Goal: Task Accomplishment & Management: Manage account settings

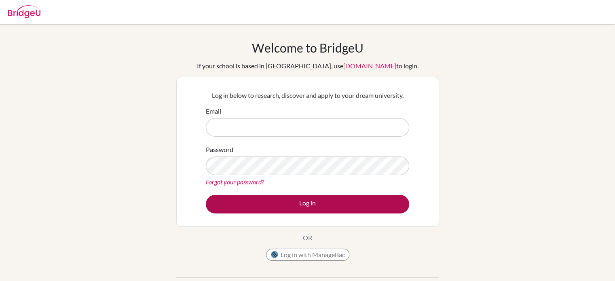
type input "[EMAIL_ADDRESS][DOMAIN_NAME]"
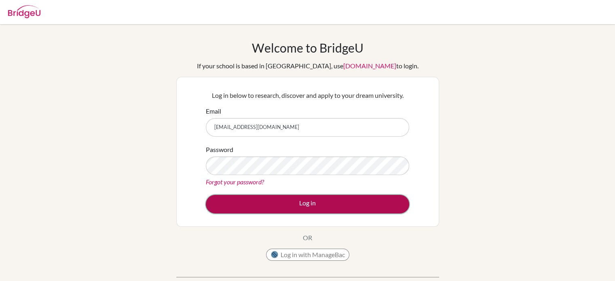
click at [268, 199] on button "Log in" at bounding box center [307, 204] width 203 height 19
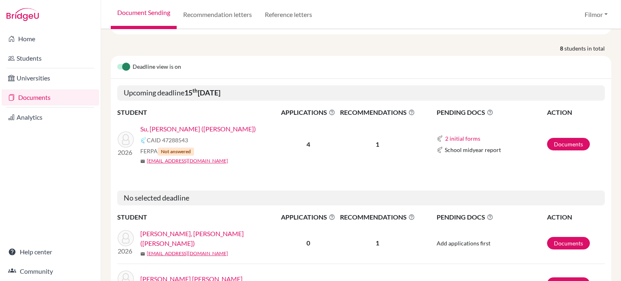
scroll to position [108, 0]
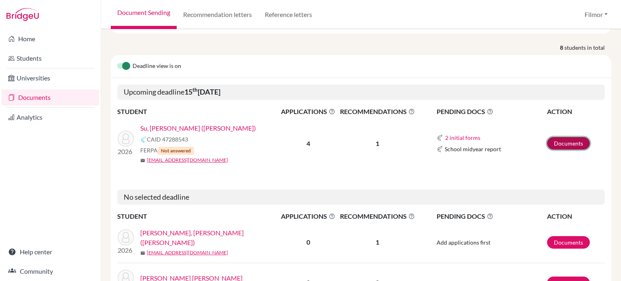
click at [562, 143] on link "Documents" at bounding box center [568, 143] width 43 height 13
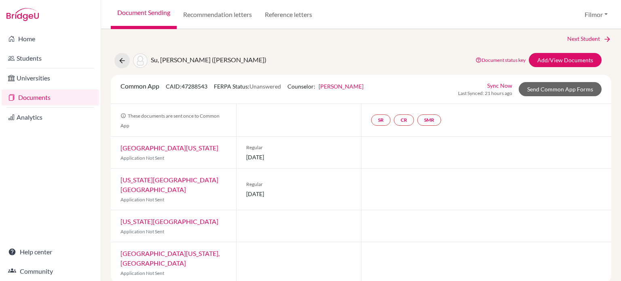
scroll to position [5, 0]
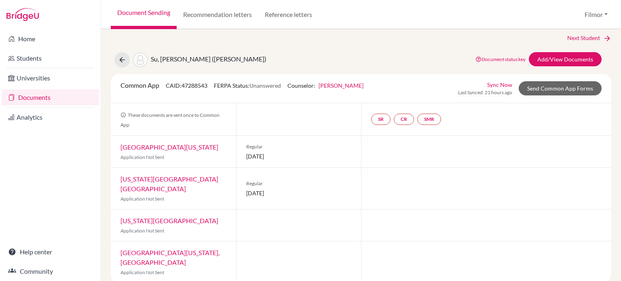
click at [498, 85] on link "Sync Now" at bounding box center [499, 84] width 25 height 8
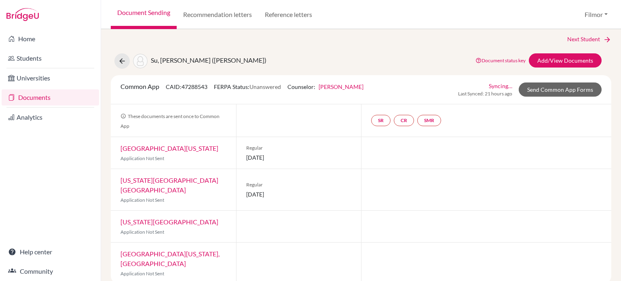
scroll to position [32, 0]
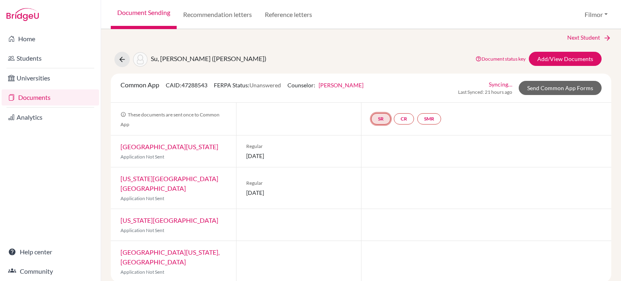
click at [377, 121] on link "SR" at bounding box center [380, 118] width 19 height 11
click at [378, 82] on h3 "School report" at bounding box center [380, 80] width 47 height 15
click at [403, 120] on link "CR" at bounding box center [404, 118] width 20 height 11
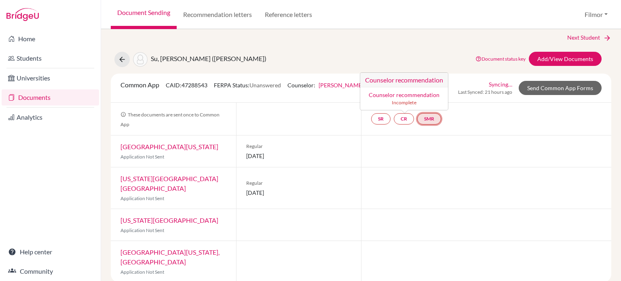
click at [427, 120] on link "SMR" at bounding box center [429, 118] width 24 height 11
click at [541, 105] on div "SR CR SMR School midyear report School midyear report Incomplete" at bounding box center [486, 119] width 250 height 32
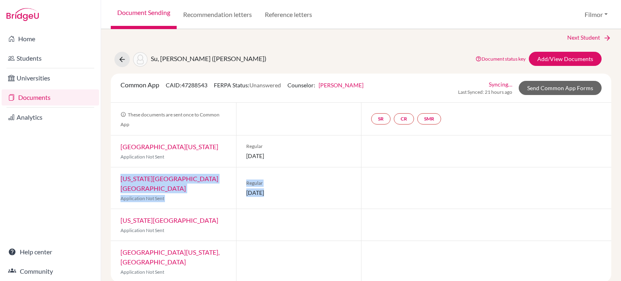
drag, startPoint x: 620, startPoint y: 139, endPoint x: 620, endPoint y: 182, distance: 43.6
click at [620, 182] on div "Your applications list will be synced in a moment. close Next Student Su, Yin-K…" at bounding box center [361, 155] width 520 height 252
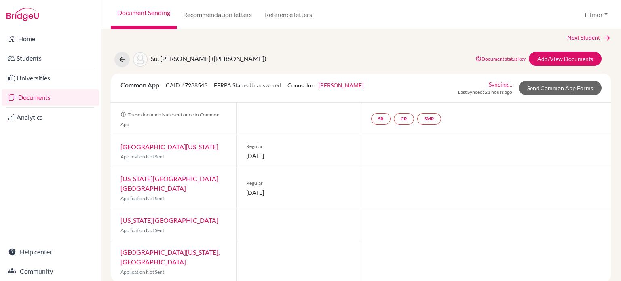
click at [427, 221] on div at bounding box center [486, 225] width 250 height 32
click at [33, 101] on link "Documents" at bounding box center [50, 97] width 97 height 16
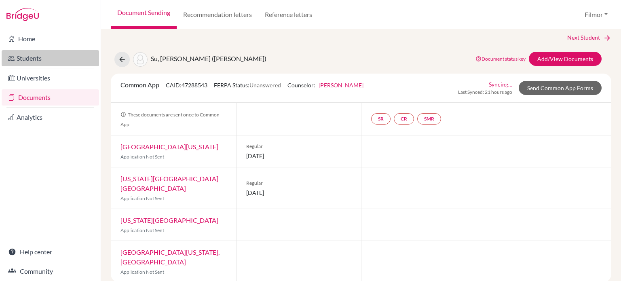
click at [31, 59] on link "Students" at bounding box center [50, 58] width 97 height 16
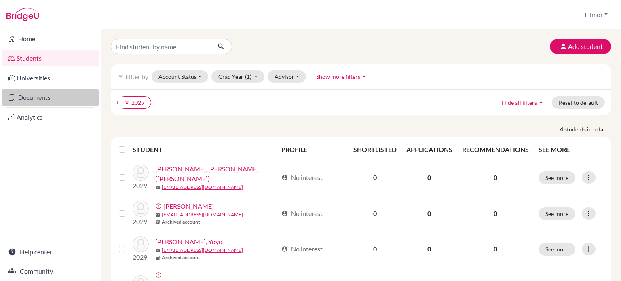
click at [53, 98] on link "Documents" at bounding box center [50, 97] width 97 height 16
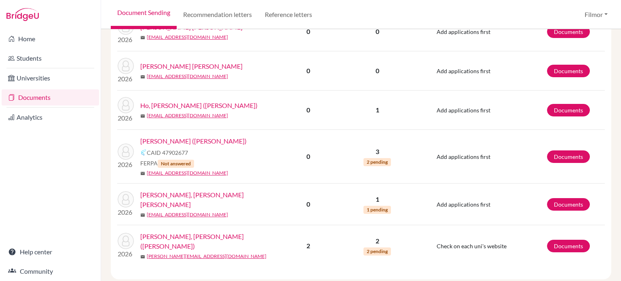
scroll to position [329, 0]
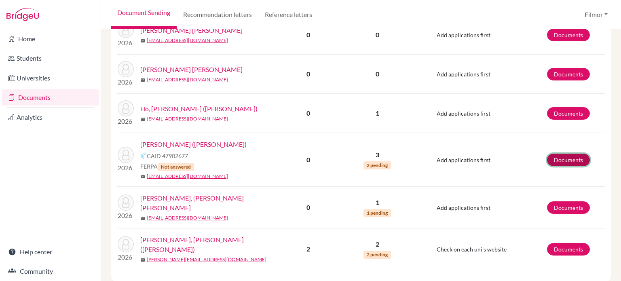
click at [558, 156] on link "Documents" at bounding box center [568, 160] width 43 height 13
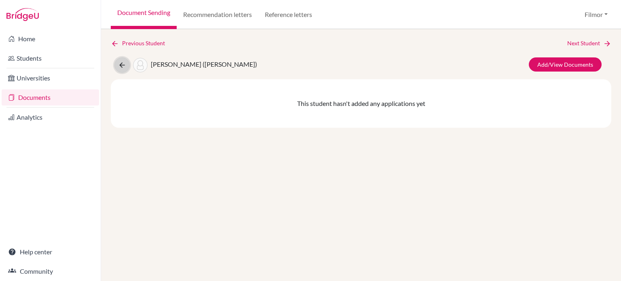
click at [122, 66] on icon at bounding box center [122, 65] width 8 height 8
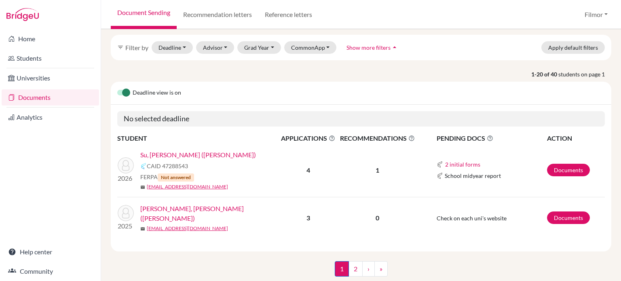
scroll to position [47, 0]
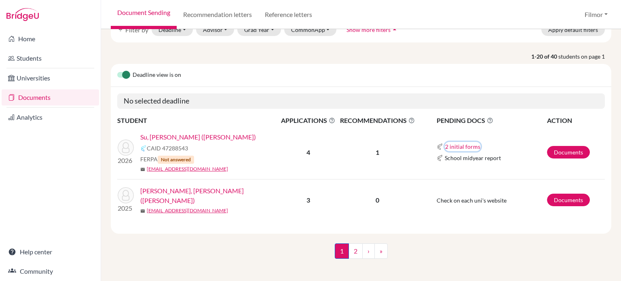
click at [464, 146] on button "2 initial forms" at bounding box center [462, 146] width 36 height 9
click at [341, 173] on td "1" at bounding box center [377, 153] width 80 height 54
click at [352, 245] on link "2" at bounding box center [355, 250] width 14 height 15
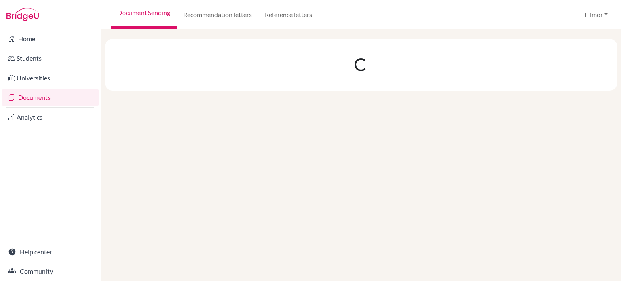
scroll to position [0, 0]
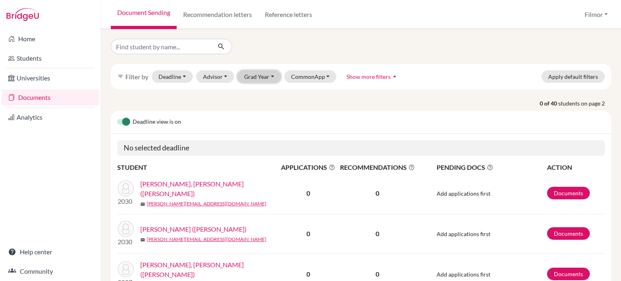
click at [269, 81] on button "Grad Year" at bounding box center [259, 76] width 44 height 13
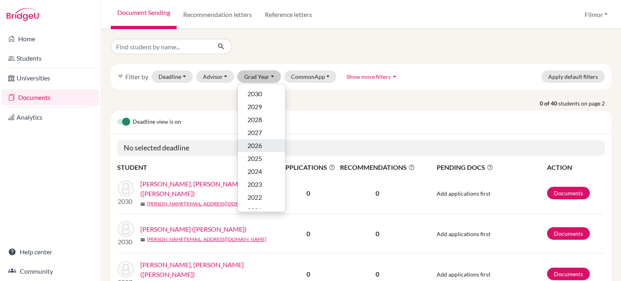
click at [256, 145] on span "2026" at bounding box center [254, 146] width 15 height 10
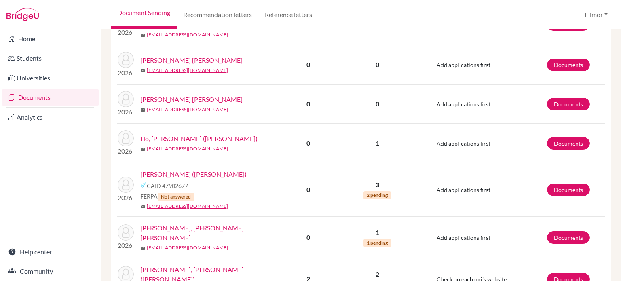
scroll to position [305, 0]
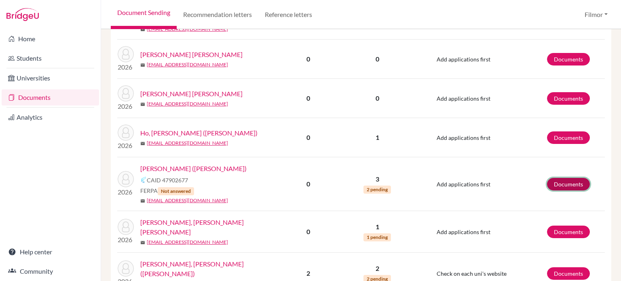
click at [556, 179] on link "Documents" at bounding box center [568, 184] width 43 height 13
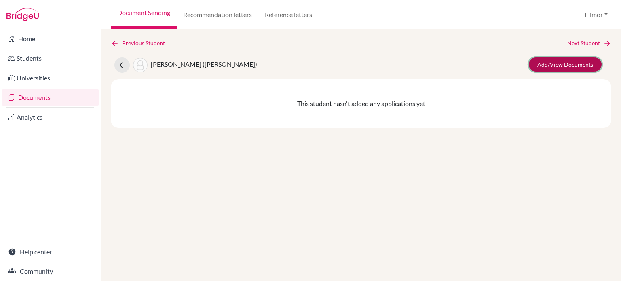
click at [572, 64] on link "Add/View Documents" at bounding box center [564, 64] width 73 height 14
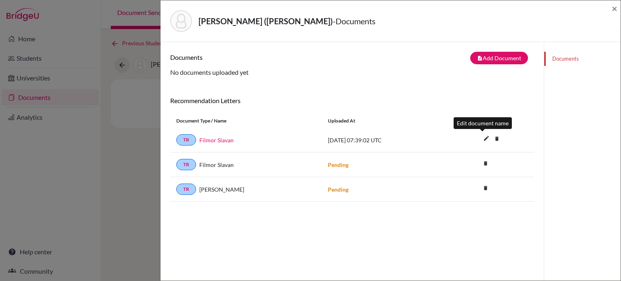
drag, startPoint x: 482, startPoint y: 139, endPoint x: 455, endPoint y: 133, distance: 27.7
click at [455, 133] on div "TR Filmor Slavan [DATE] 07:39:02 UTC edit delete Delete this document? Cancel D…" at bounding box center [352, 140] width 364 height 25
click at [480, 136] on icon "edit" at bounding box center [486, 138] width 13 height 13
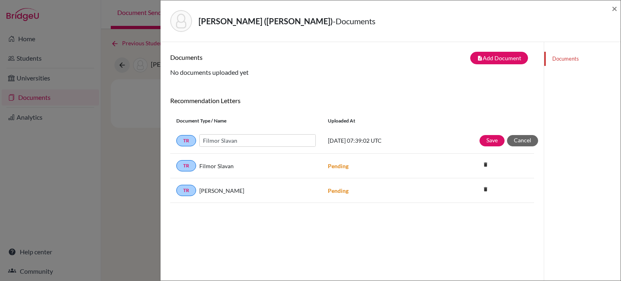
click at [479, 136] on button "Save" at bounding box center [491, 140] width 25 height 11
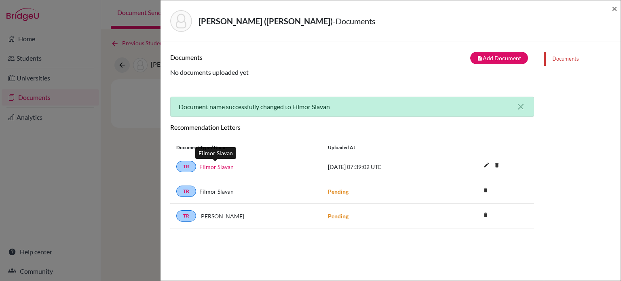
click at [210, 166] on link "Filmor Slavan" at bounding box center [216, 166] width 34 height 8
click at [482, 189] on icon "delete" at bounding box center [485, 190] width 12 height 12
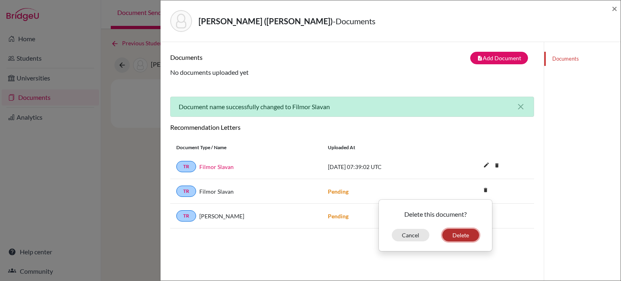
click at [453, 236] on button "Delete" at bounding box center [460, 235] width 37 height 13
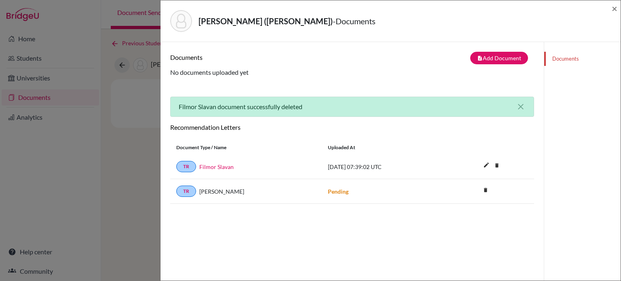
click at [390, 224] on div "Documents note_add Add Document Document type Change explanation for Common App…" at bounding box center [352, 182] width 364 height 261
click at [99, 170] on div "Huang, Bing-Hong (Brian) - Documents × Documents note_add Add Document Document…" at bounding box center [310, 140] width 621 height 281
click at [616, 9] on span "×" at bounding box center [614, 8] width 6 height 12
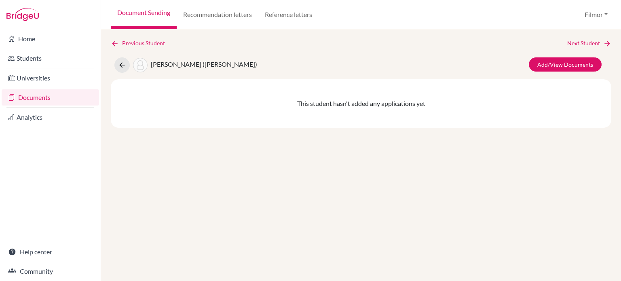
click at [39, 97] on link "Documents" at bounding box center [50, 97] width 97 height 16
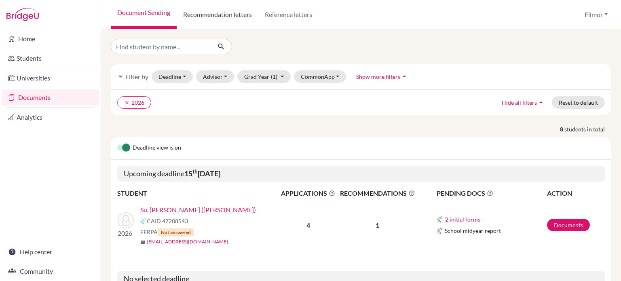
click at [227, 17] on link "Recommendation letters" at bounding box center [218, 14] width 82 height 29
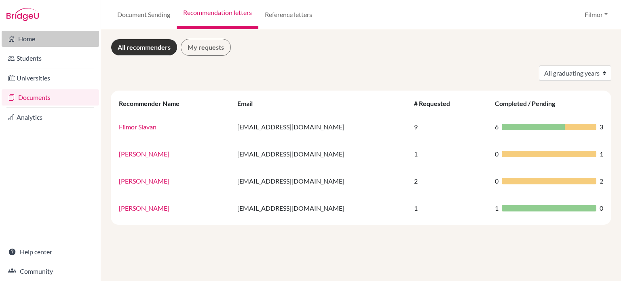
click at [29, 40] on link "Home" at bounding box center [50, 39] width 97 height 16
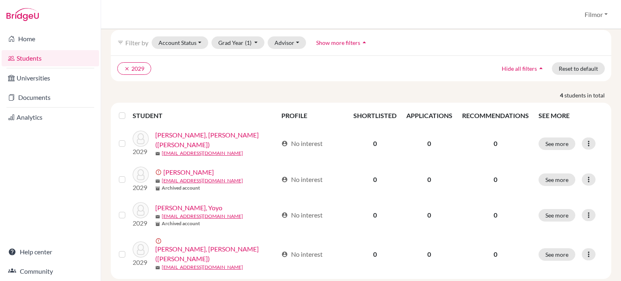
scroll to position [42, 0]
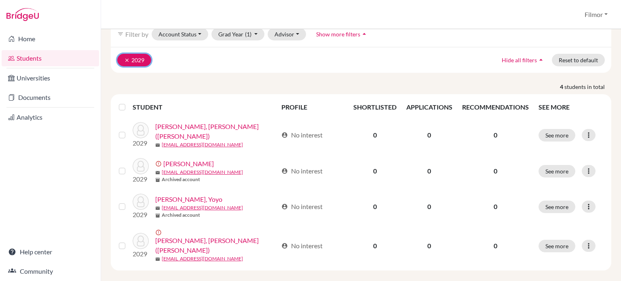
click at [124, 58] on icon "clear" at bounding box center [127, 60] width 6 height 6
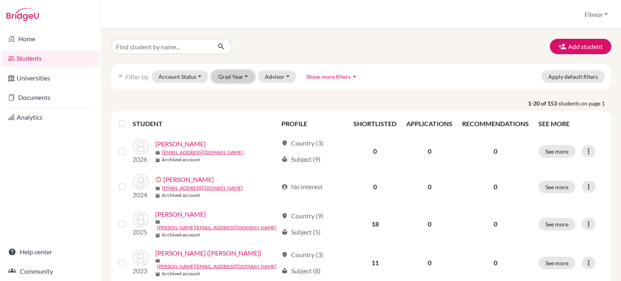
click at [244, 77] on button "Grad Year" at bounding box center [233, 76] width 44 height 13
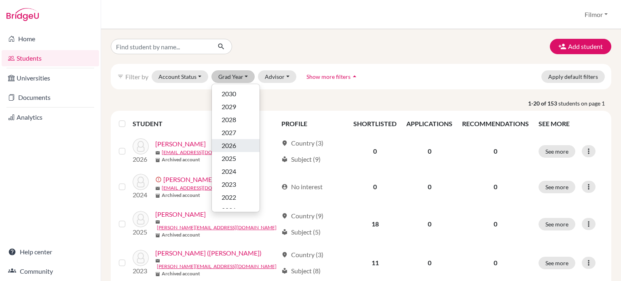
click at [227, 144] on span "2026" at bounding box center [228, 146] width 15 height 10
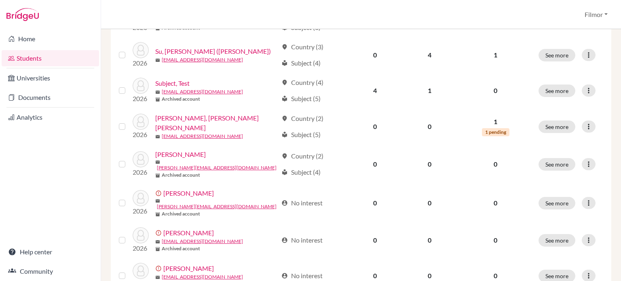
scroll to position [505, 0]
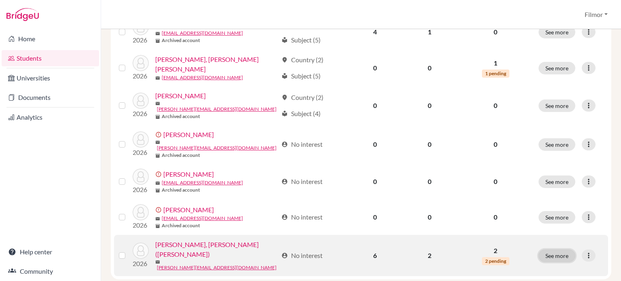
click at [553, 249] on button "See more" at bounding box center [556, 255] width 37 height 13
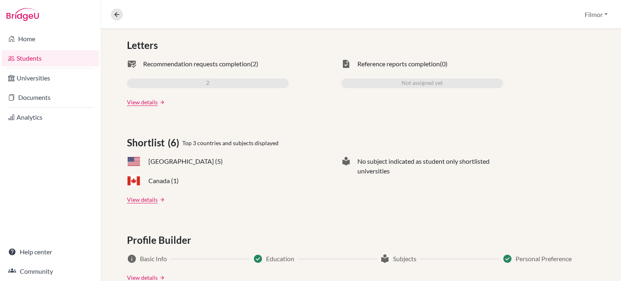
scroll to position [255, 0]
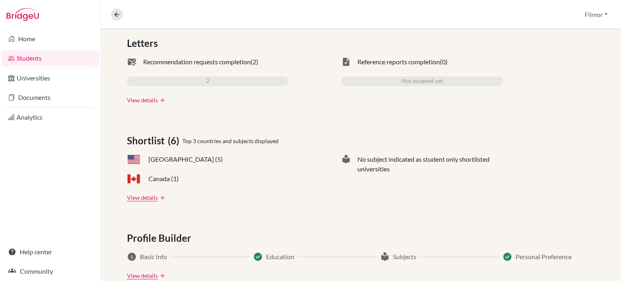
click at [139, 101] on link "View details" at bounding box center [142, 100] width 31 height 8
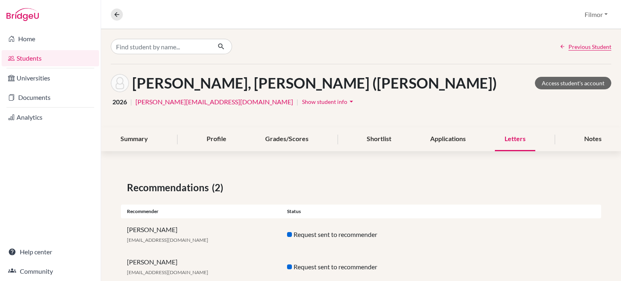
scroll to position [21, 0]
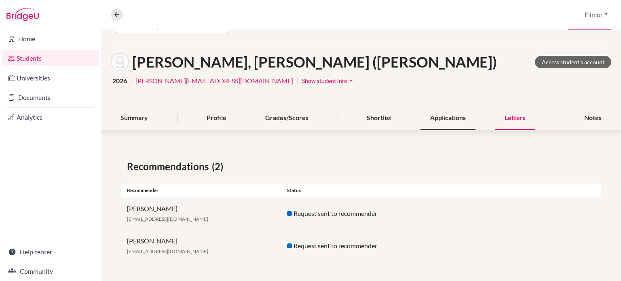
click at [436, 120] on div "Applications" at bounding box center [447, 118] width 55 height 24
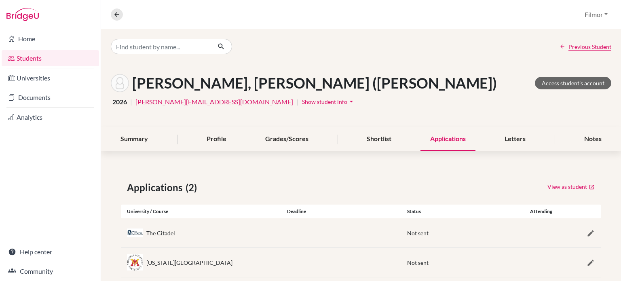
scroll to position [15, 0]
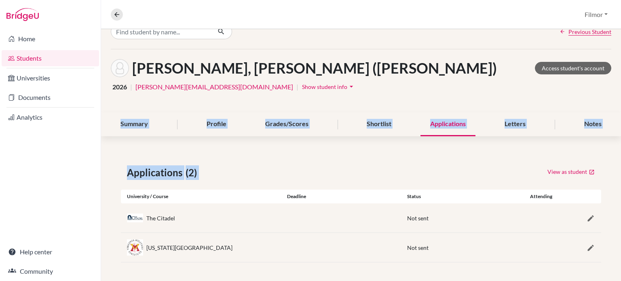
drag, startPoint x: 620, startPoint y: 106, endPoint x: 620, endPoint y: 137, distance: 30.7
click at [620, 137] on div "Previous Student [PERSON_NAME], [PERSON_NAME] ([PERSON_NAME]) Access student's …" at bounding box center [361, 155] width 520 height 252
click at [477, 175] on div "View as student" at bounding box center [481, 172] width 240 height 15
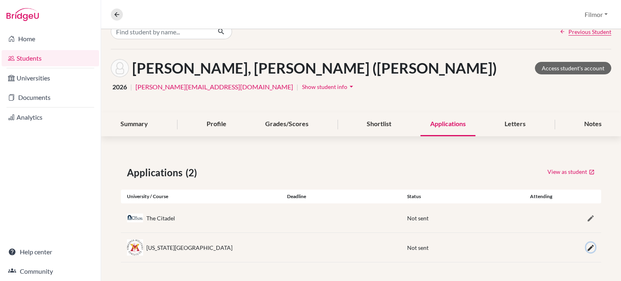
click at [586, 244] on icon "button" at bounding box center [590, 248] width 8 height 8
